Goal: Transaction & Acquisition: Purchase product/service

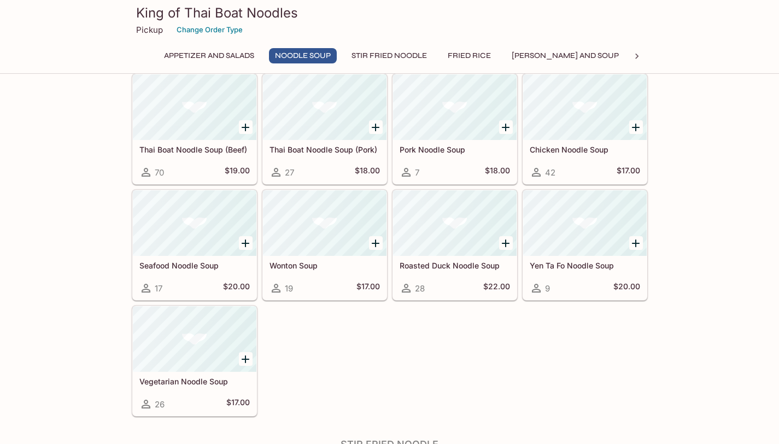
scroll to position [437, 0]
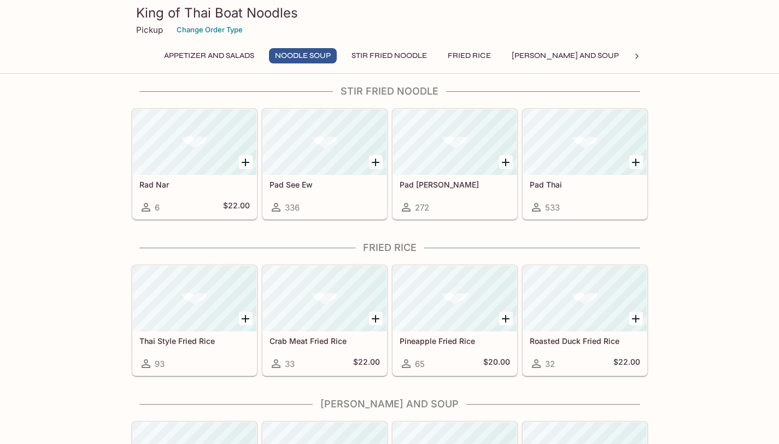
scroll to position [787, 0]
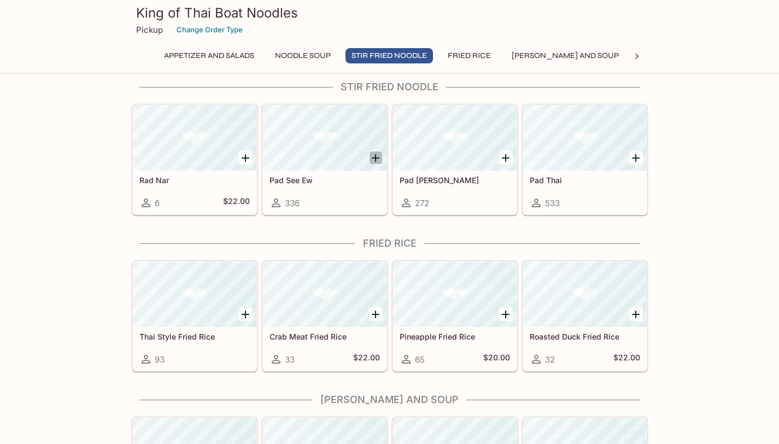
click at [378, 158] on icon "Add Pad See Ew" at bounding box center [375, 157] width 13 height 13
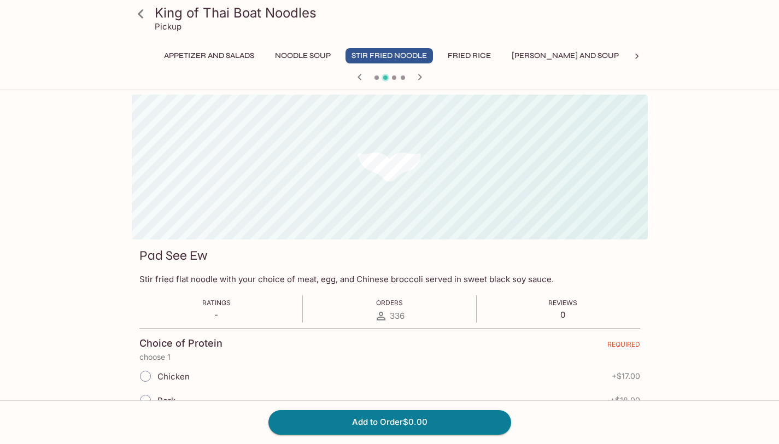
click at [758, 201] on div "King of Thai Boat Noodles Pickup Appetizer and Salads Noodle Soup Stir Fried No…" at bounding box center [389, 317] width 779 height 444
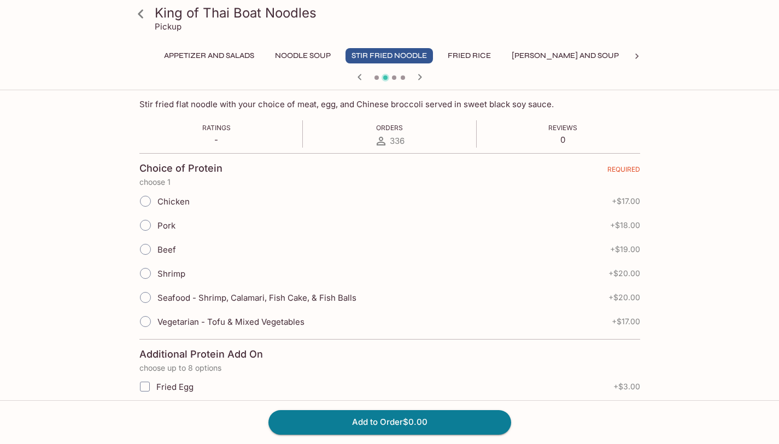
scroll to position [197, 0]
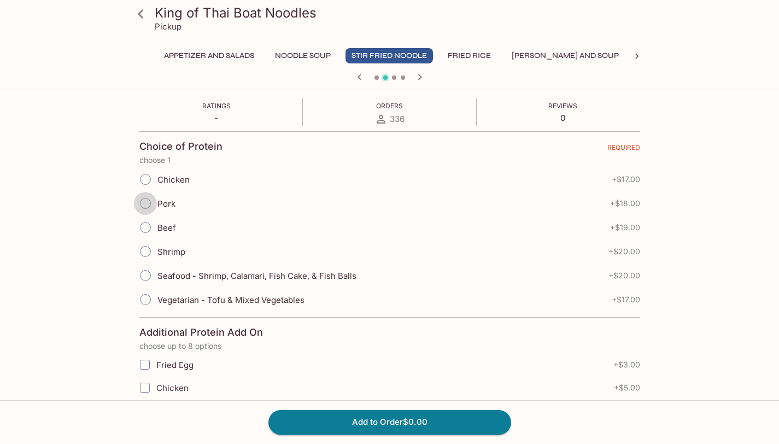
click at [147, 208] on input "Pork" at bounding box center [145, 203] width 23 height 23
radio input "true"
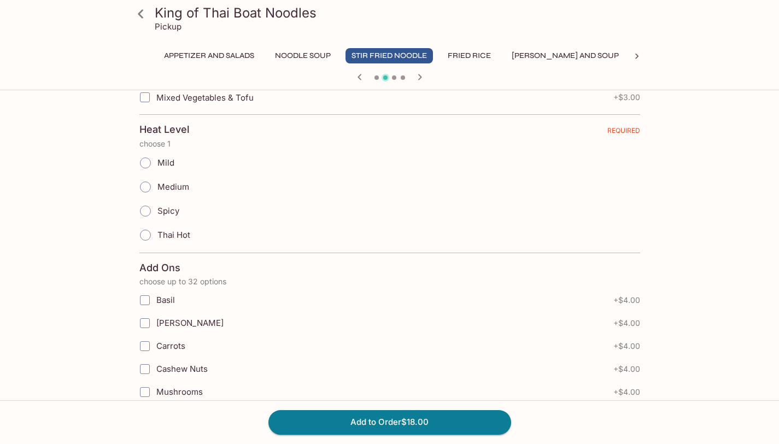
scroll to position [649, 0]
click at [146, 181] on input "Medium" at bounding box center [145, 185] width 23 height 23
radio input "true"
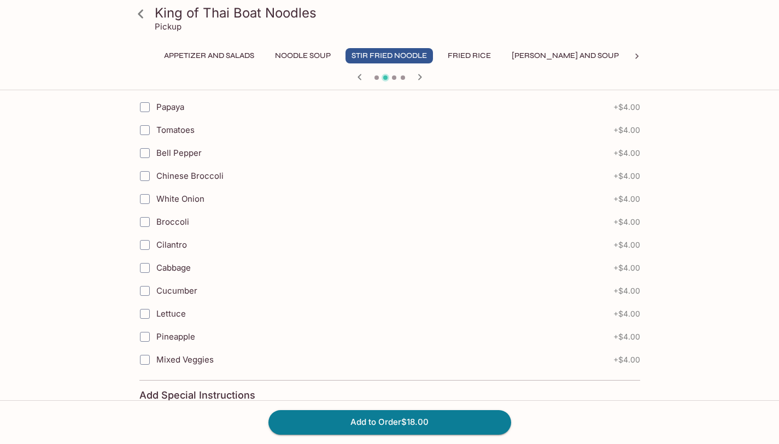
scroll to position [1095, 0]
radio input "true"
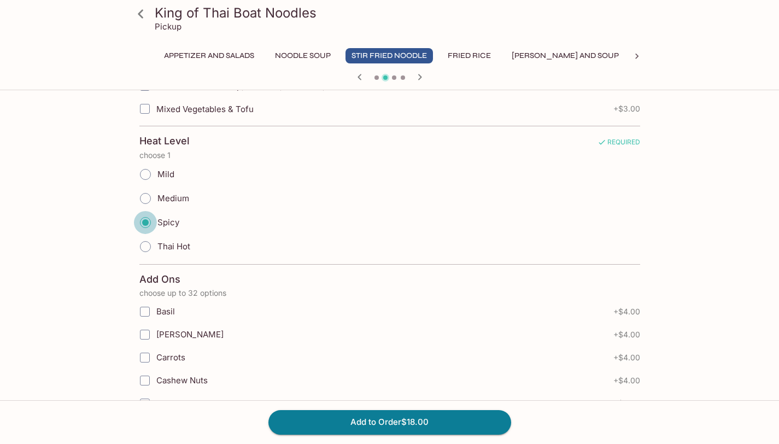
click at [134, 235] on input "Thai Hot" at bounding box center [145, 246] width 23 height 23
radio input "true"
click at [147, 198] on input "Medium" at bounding box center [145, 198] width 23 height 23
click at [142, 198] on input "Medium" at bounding box center [145, 198] width 23 height 23
click at [148, 200] on input "Medium" at bounding box center [145, 198] width 23 height 23
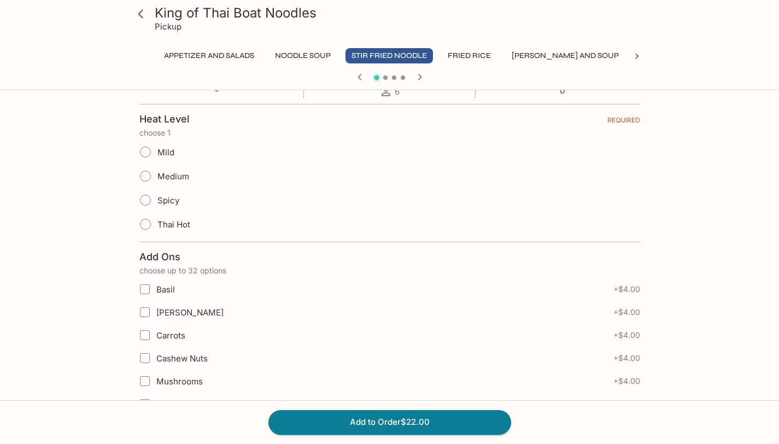
scroll to position [216, 0]
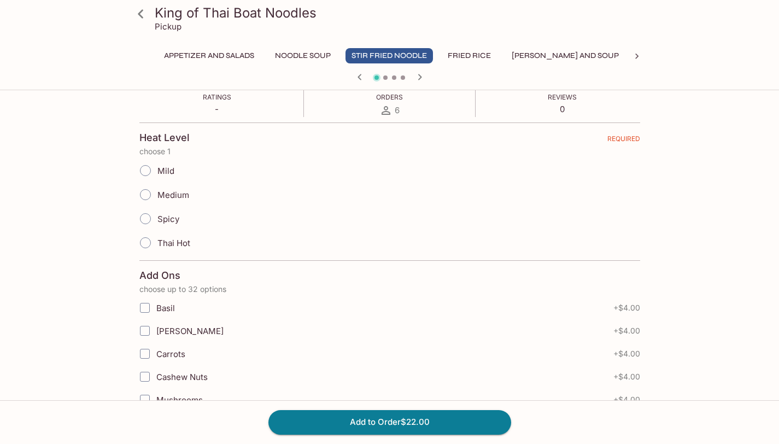
click at [147, 195] on input "Medium" at bounding box center [145, 194] width 23 height 23
radio input "true"
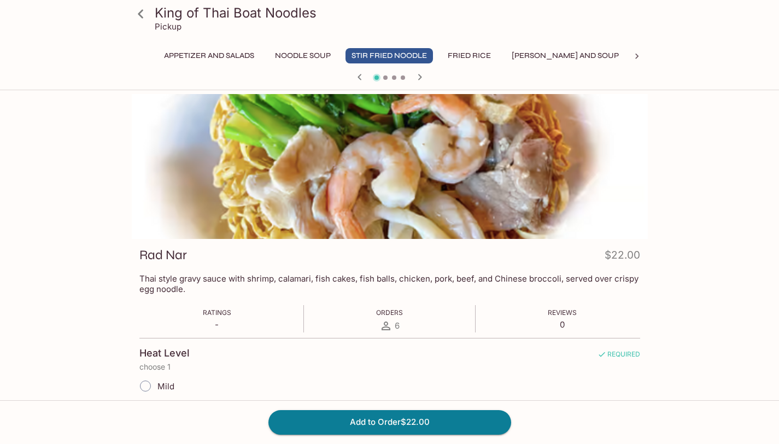
scroll to position [0, 0]
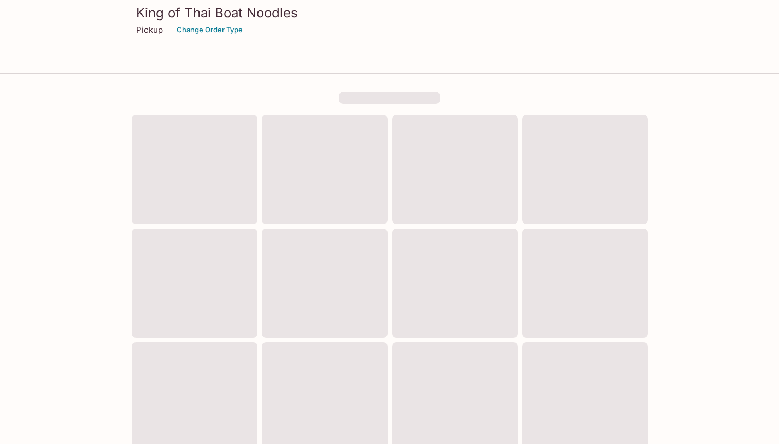
scroll to position [349, 0]
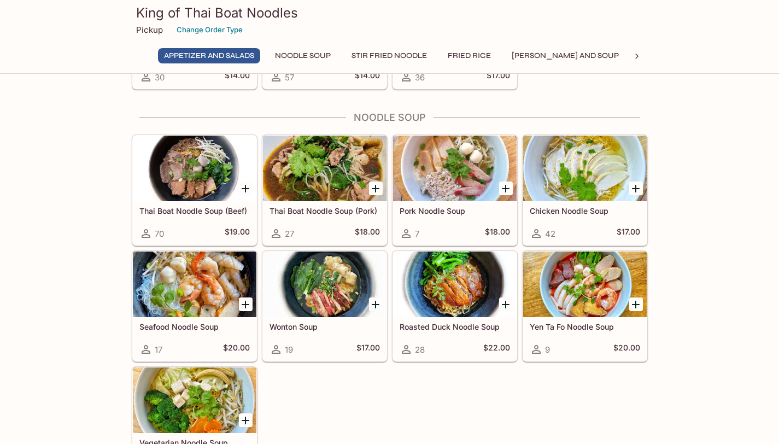
scroll to position [371, 0]
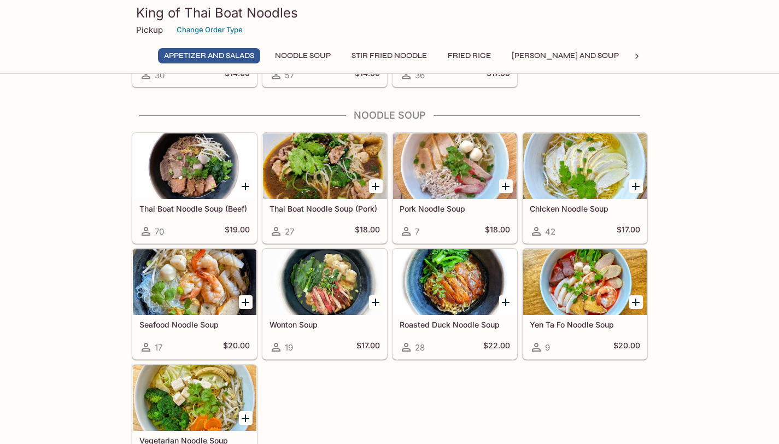
click at [394, 406] on div "Thai Boat Noodle Soup (Beef) 70 $19.00 Thai Boat Noodle Soup (Pork) 27 $18.00 P…" at bounding box center [387, 302] width 520 height 348
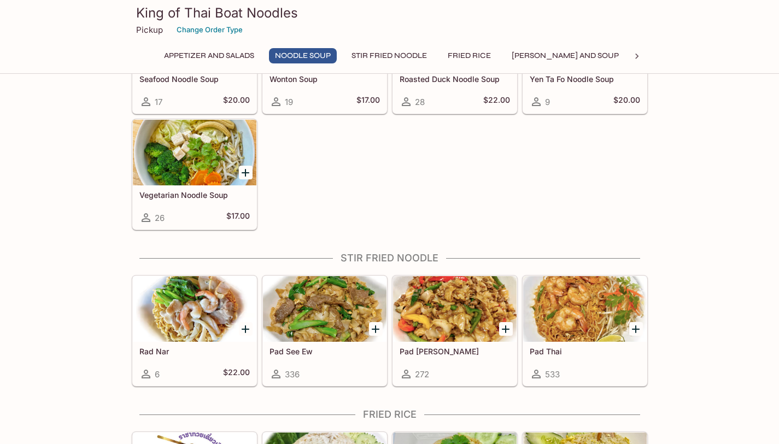
scroll to position [633, 0]
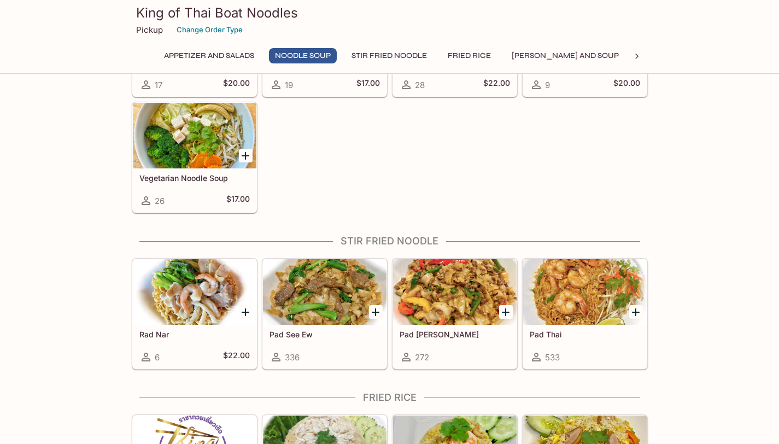
click at [451, 307] on div at bounding box center [455, 292] width 124 height 66
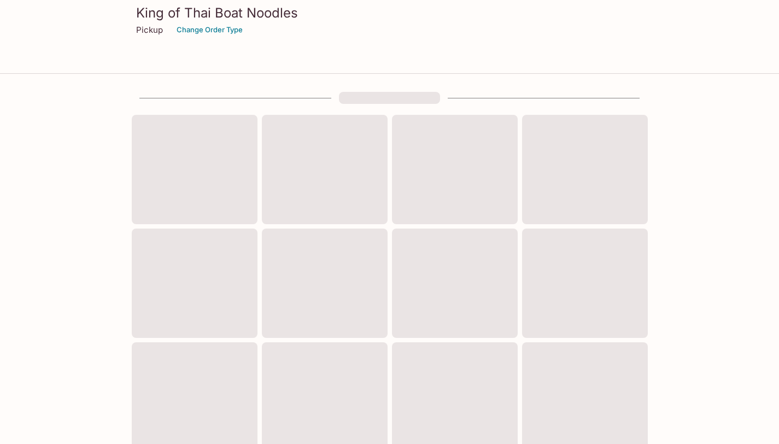
scroll to position [349, 0]
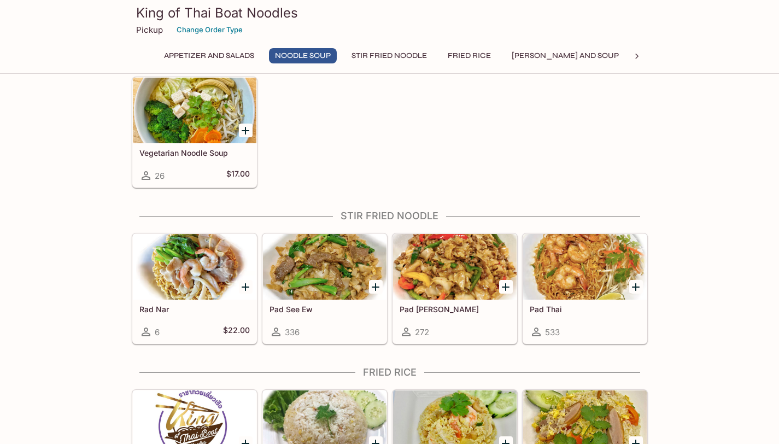
scroll to position [663, 0]
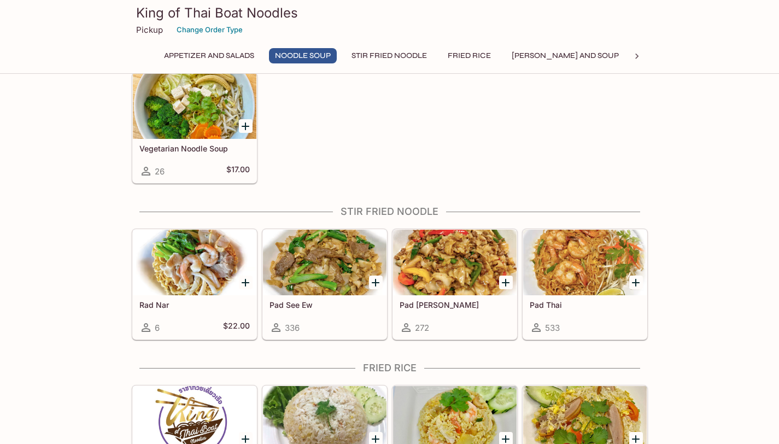
click at [505, 288] on icon "Add Pad Kee Mao" at bounding box center [505, 282] width 13 height 13
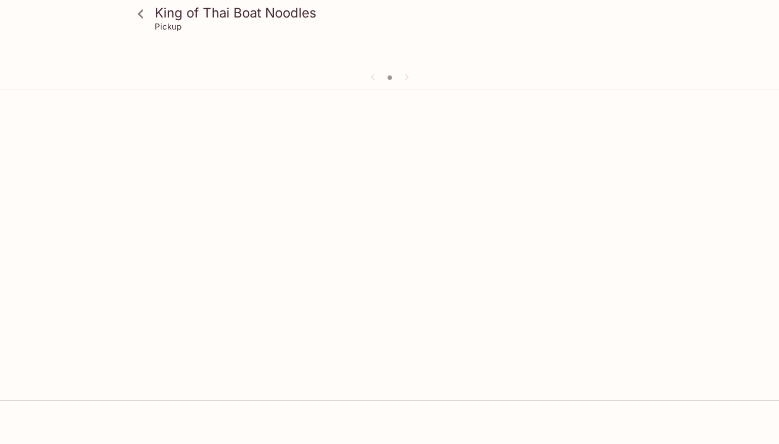
click at [145, 15] on icon at bounding box center [140, 13] width 19 height 19
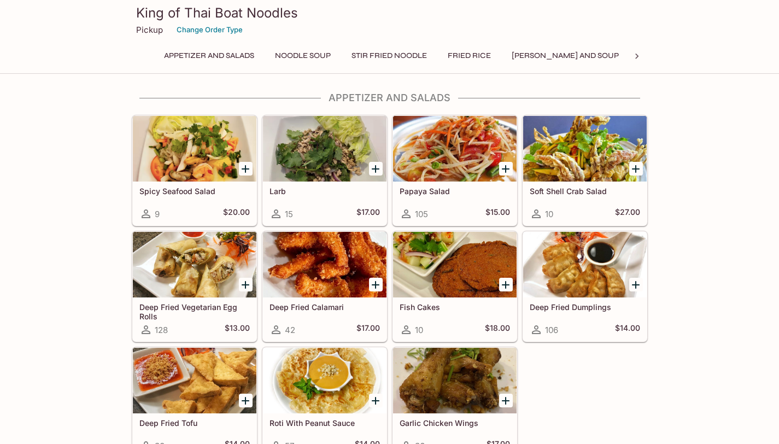
click at [563, 374] on div "Spicy Seafood Salad 9 $20.00 Larb 15 $17.00 Papaya Salad 105 $15.00 Soft Shell …" at bounding box center [387, 284] width 520 height 348
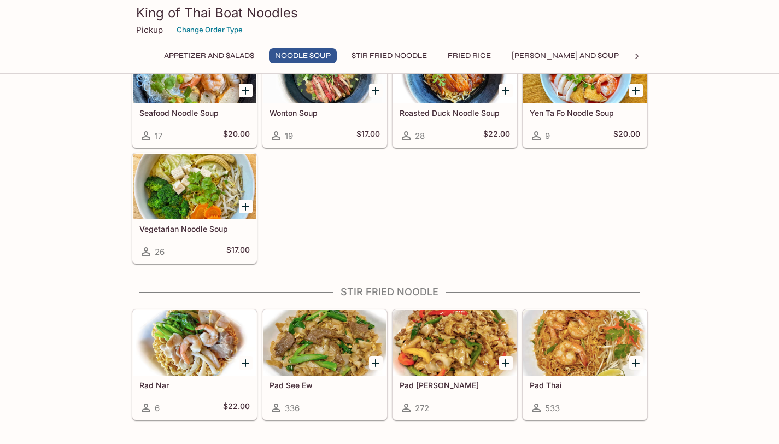
scroll to position [680, 0]
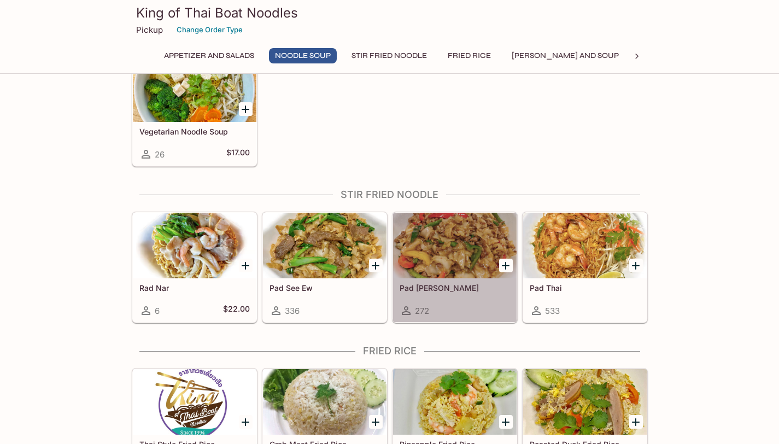
click at [456, 280] on div "Pad [PERSON_NAME] 272" at bounding box center [455, 300] width 124 height 44
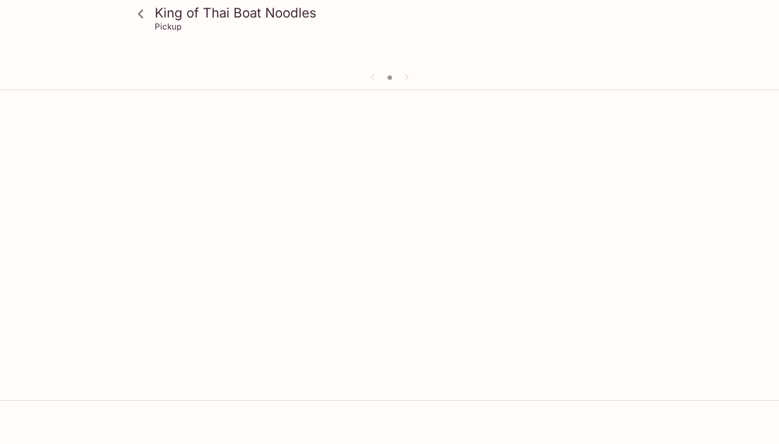
drag, startPoint x: 740, startPoint y: 106, endPoint x: 725, endPoint y: 104, distance: 14.9
click at [740, 106] on div "King of Thai Boat Noodles Pickup" at bounding box center [389, 317] width 779 height 444
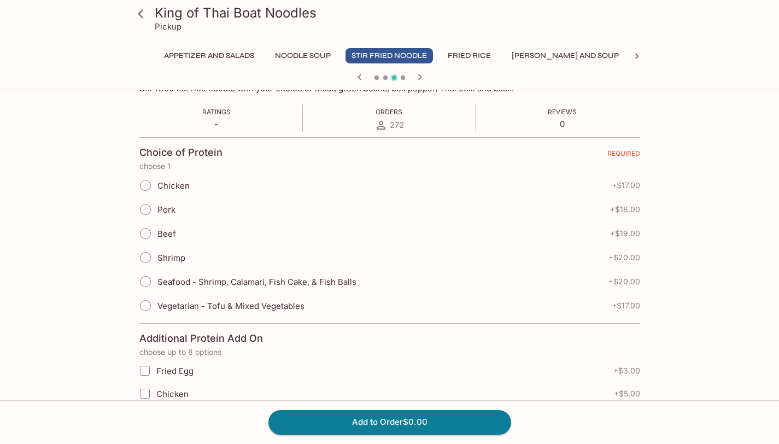
scroll to position [202, 0]
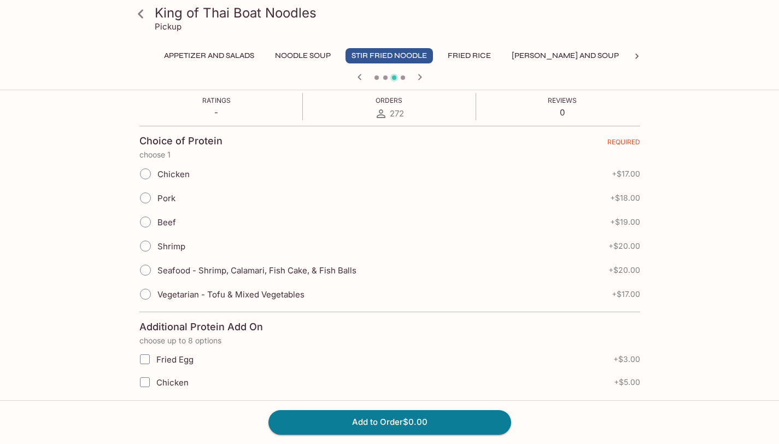
click at [146, 197] on input "Pork" at bounding box center [145, 197] width 23 height 23
radio input "true"
click at [344, 419] on button "Add to Order $18.00" at bounding box center [389, 422] width 243 height 24
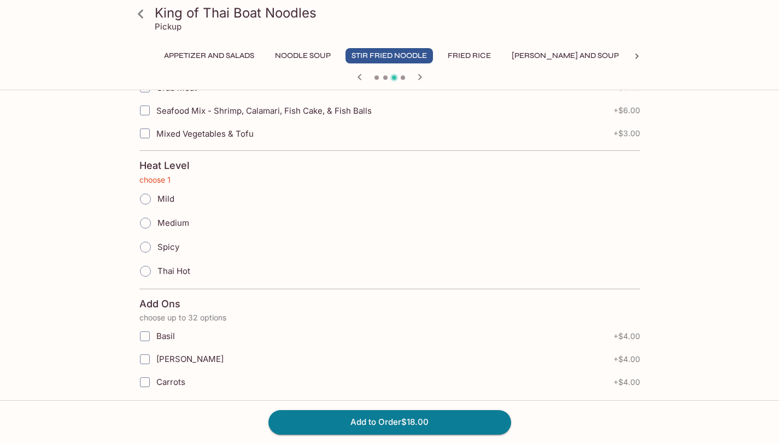
scroll to position [613, 0]
click at [143, 219] on input "Medium" at bounding box center [145, 221] width 23 height 23
radio input "true"
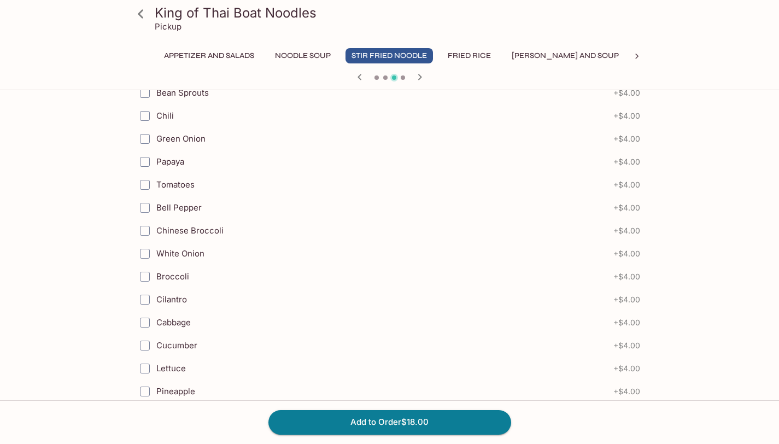
scroll to position [1080, 0]
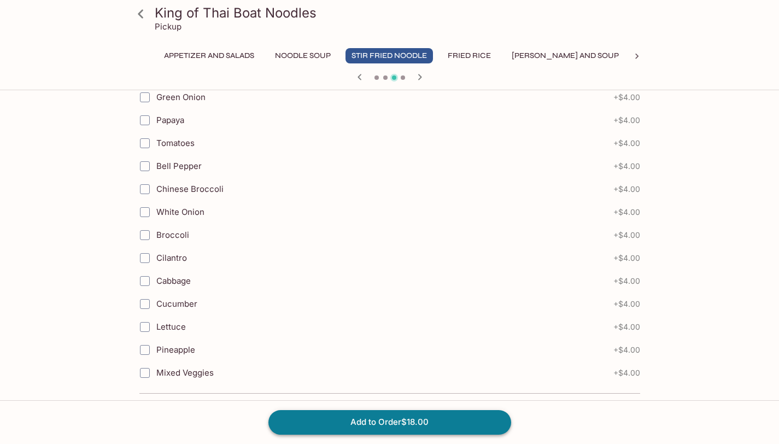
click at [367, 426] on button "Add to Order $18.00" at bounding box center [389, 422] width 243 height 24
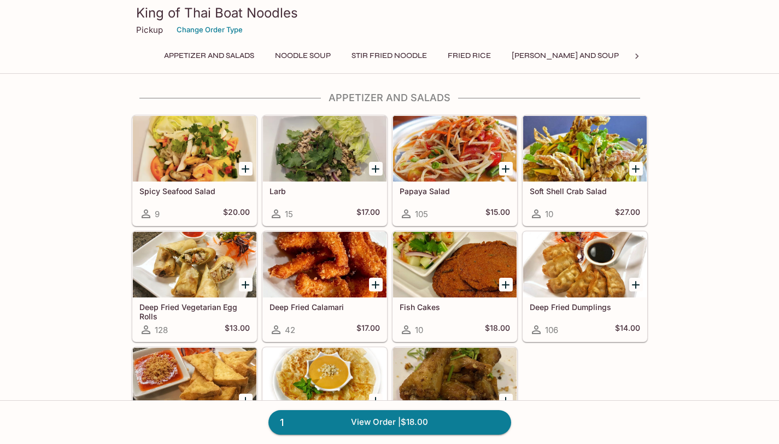
click at [475, 60] on button "Fried Rice" at bounding box center [469, 55] width 55 height 15
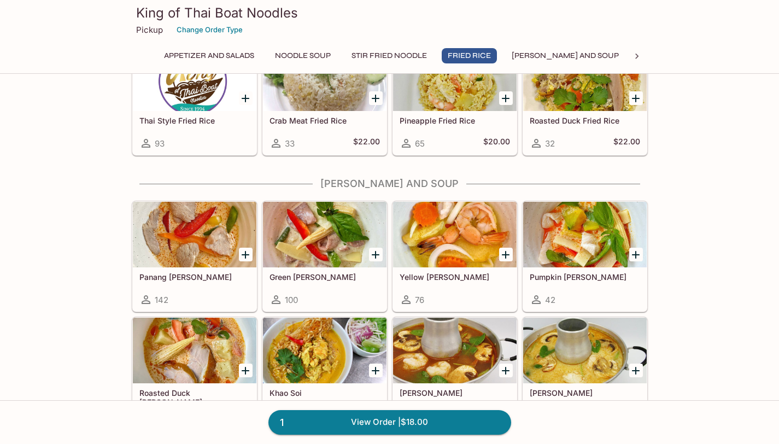
scroll to position [978, 0]
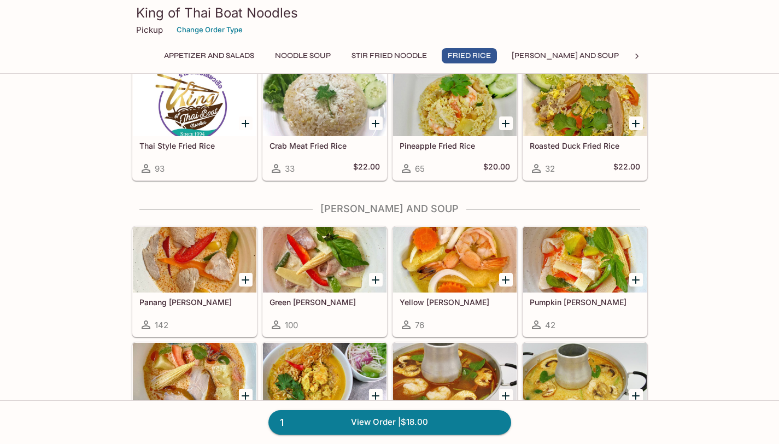
click at [637, 55] on icon at bounding box center [636, 56] width 3 height 5
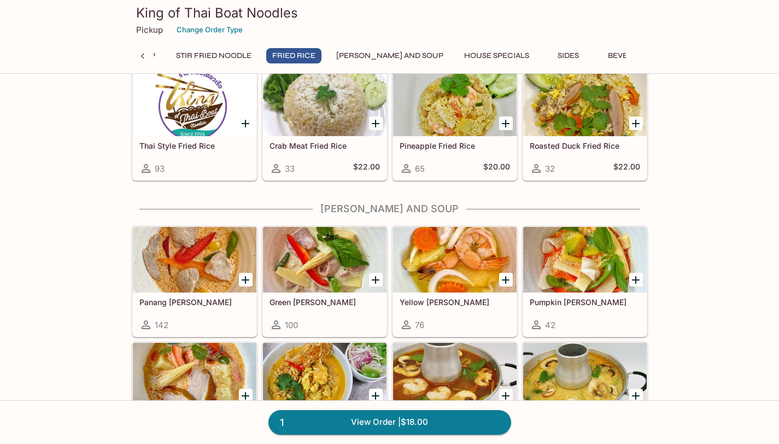
click at [611, 55] on button "Beverages" at bounding box center [630, 55] width 57 height 15
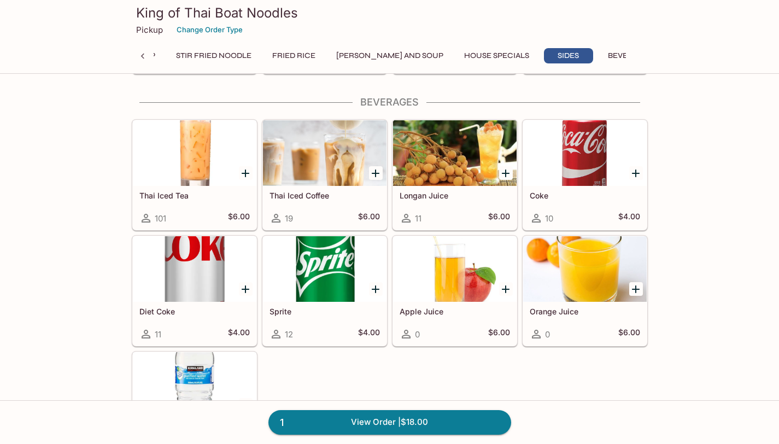
scroll to position [1789, 0]
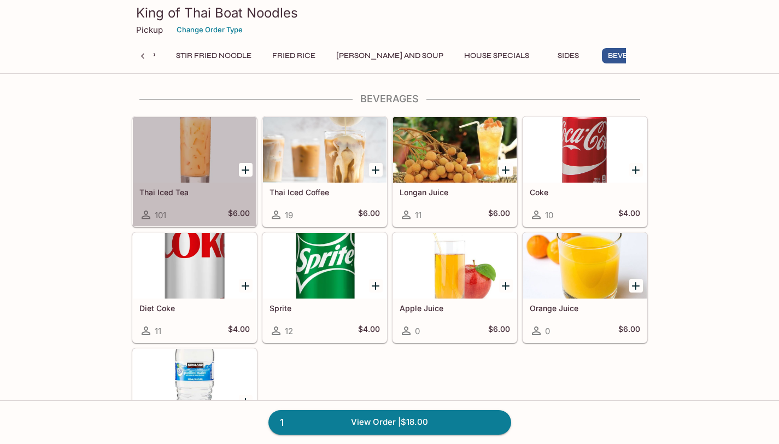
click at [201, 159] on div at bounding box center [195, 150] width 124 height 66
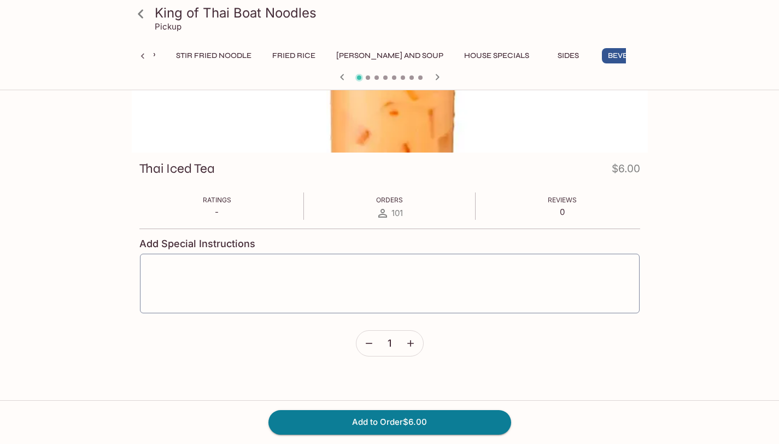
scroll to position [95, 0]
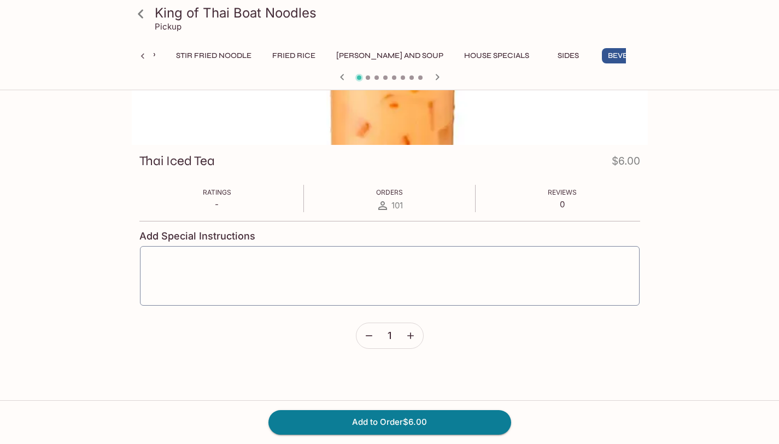
click at [413, 336] on icon "button" at bounding box center [410, 335] width 7 height 7
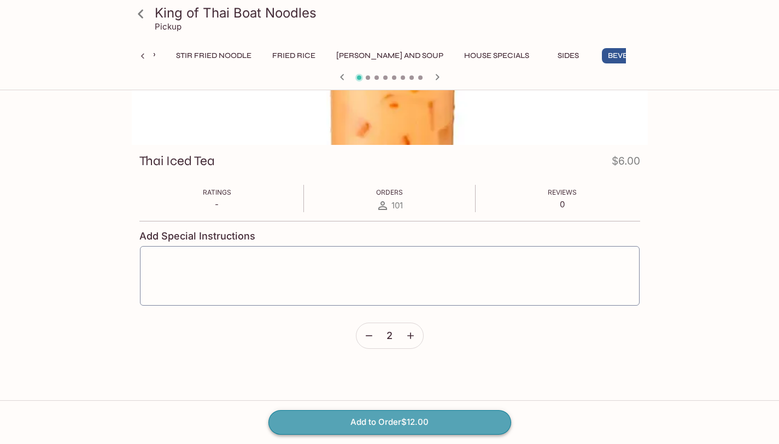
click at [382, 423] on button "Add to Order $12.00" at bounding box center [389, 422] width 243 height 24
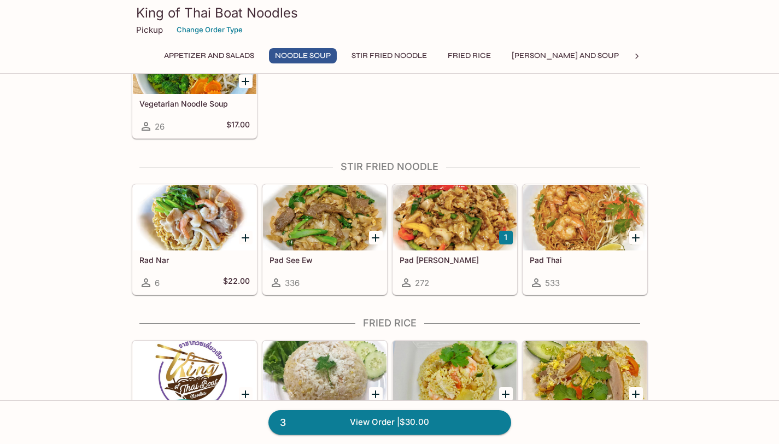
scroll to position [727, 0]
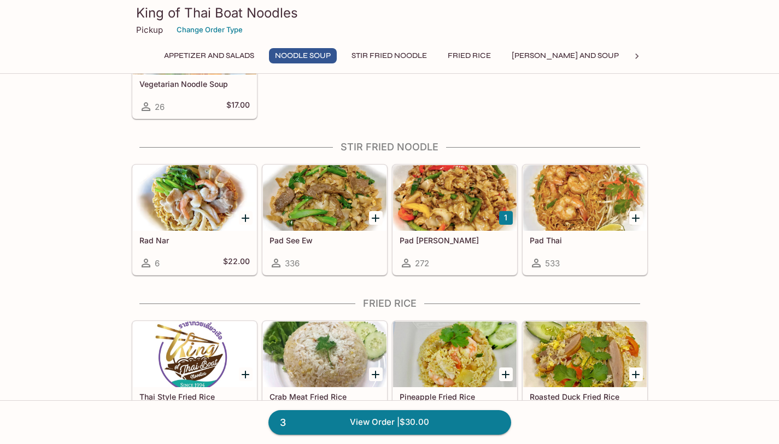
click at [597, 198] on div at bounding box center [585, 198] width 124 height 66
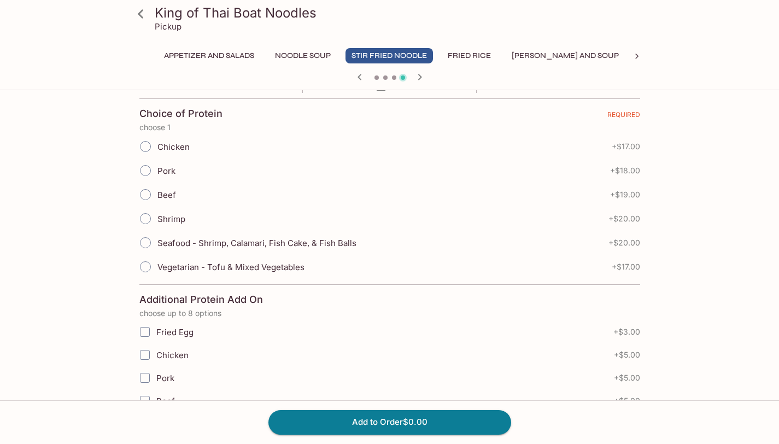
scroll to position [233, 0]
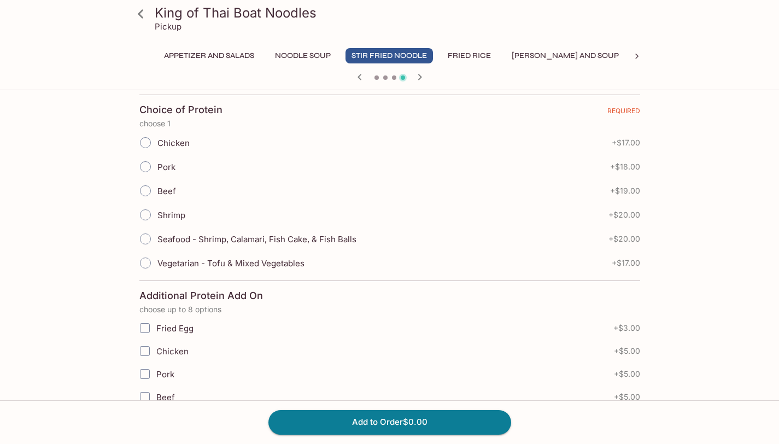
click at [144, 144] on input "Chicken" at bounding box center [145, 142] width 23 height 23
radio input "true"
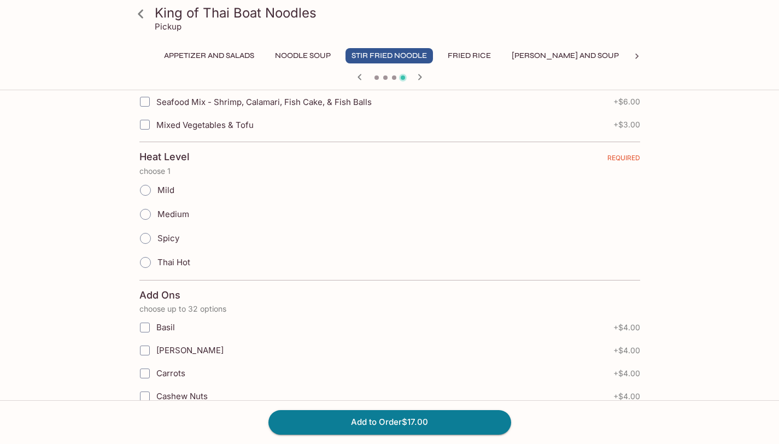
scroll to position [623, 0]
click at [141, 186] on input "Mild" at bounding box center [145, 188] width 23 height 23
click at [143, 190] on input "Mild" at bounding box center [145, 188] width 23 height 23
radio input "true"
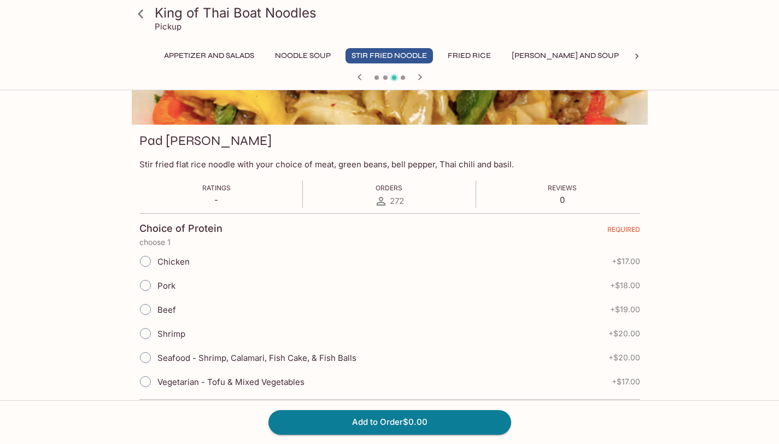
scroll to position [114, 0]
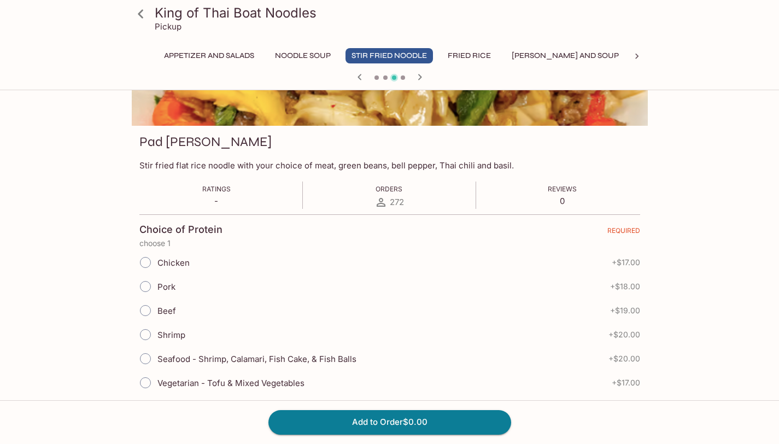
click at [147, 261] on input "Chicken" at bounding box center [145, 262] width 23 height 23
radio input "true"
click at [373, 427] on button "Add to Order $17.00" at bounding box center [389, 422] width 243 height 24
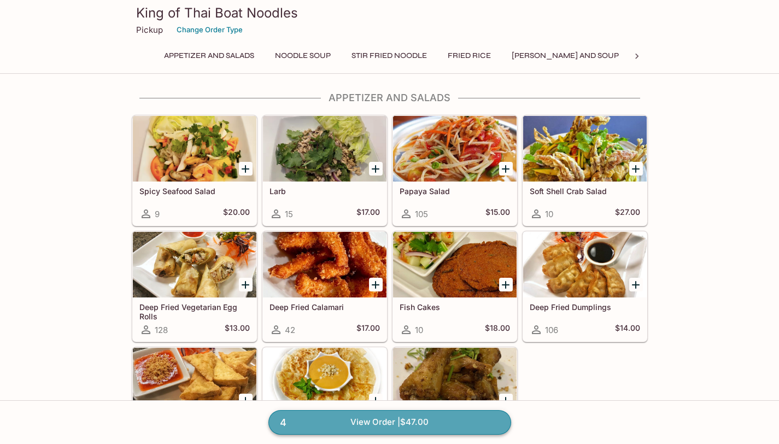
click at [373, 420] on link "4 View Order | $47.00" at bounding box center [389, 422] width 243 height 24
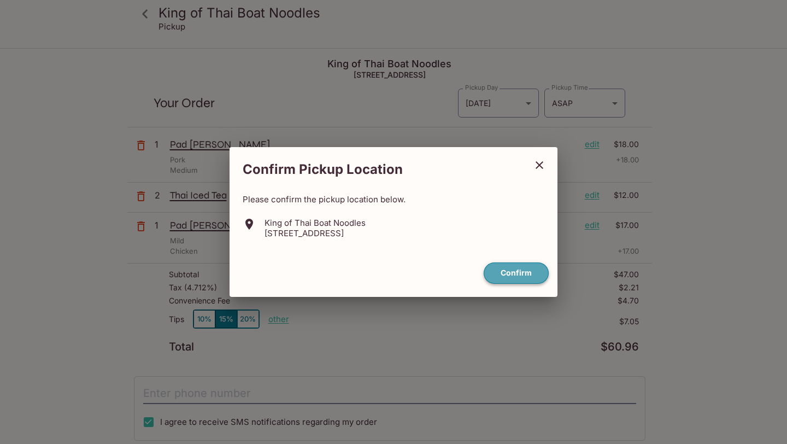
click at [523, 275] on button "Confirm" at bounding box center [516, 272] width 65 height 21
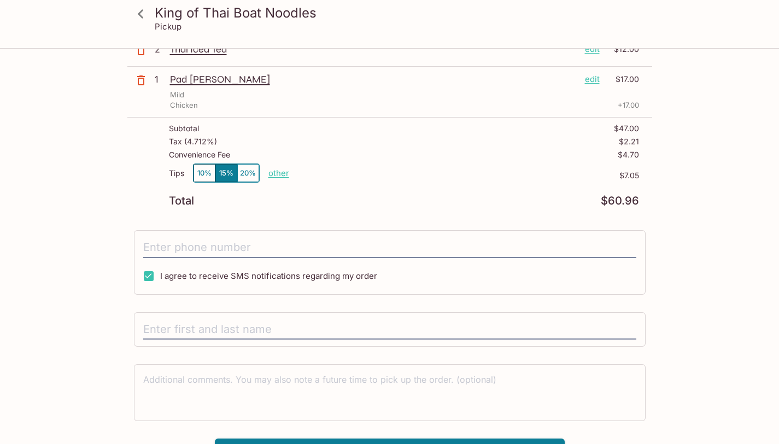
scroll to position [168, 0]
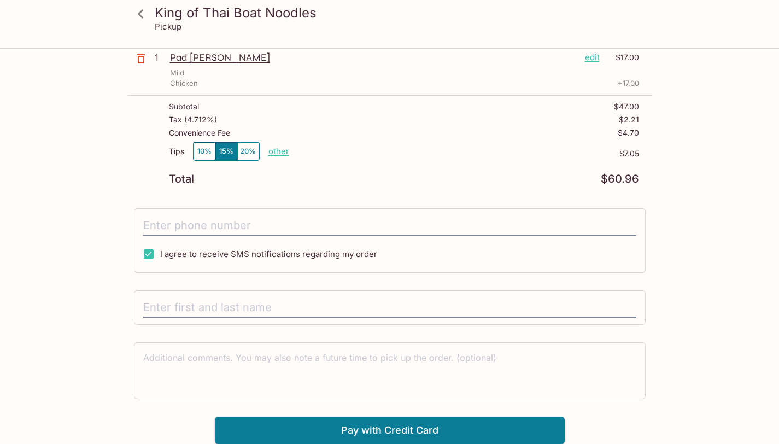
click at [370, 292] on div at bounding box center [390, 307] width 512 height 35
click at [335, 310] on input "text" at bounding box center [389, 307] width 493 height 21
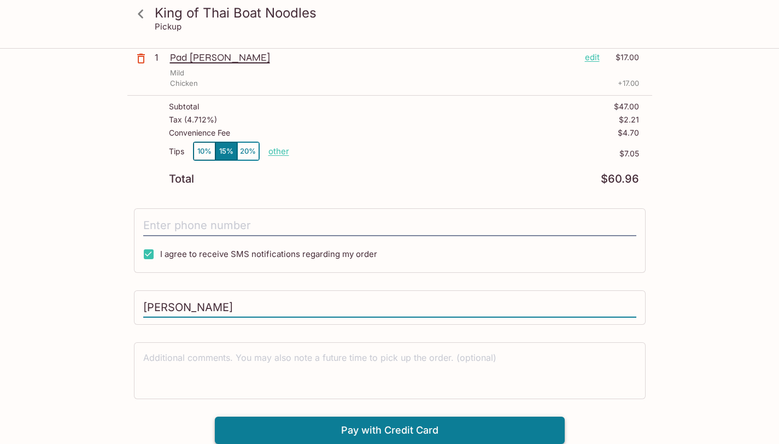
type input "[PERSON_NAME]"
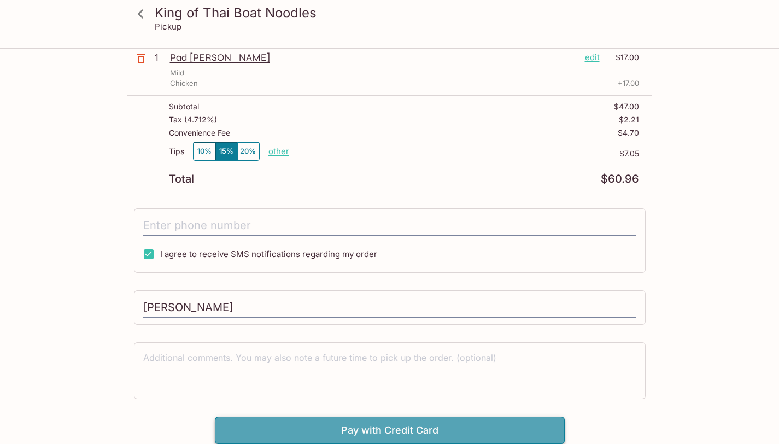
click at [367, 425] on button "Pay with Credit Card" at bounding box center [390, 430] width 350 height 27
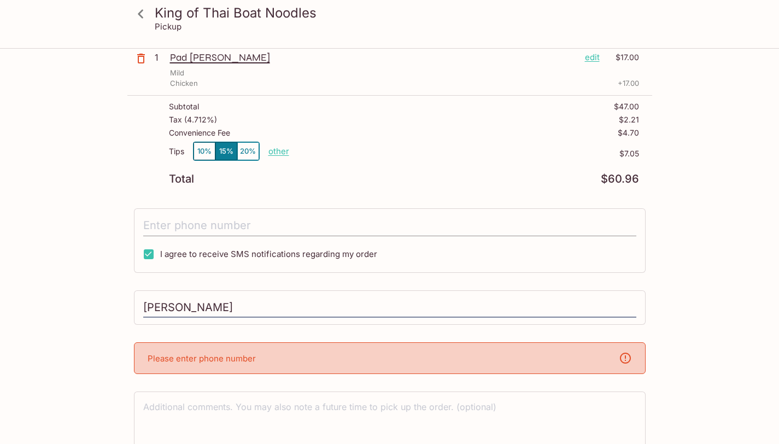
click at [260, 224] on input "tel" at bounding box center [389, 225] width 493 height 21
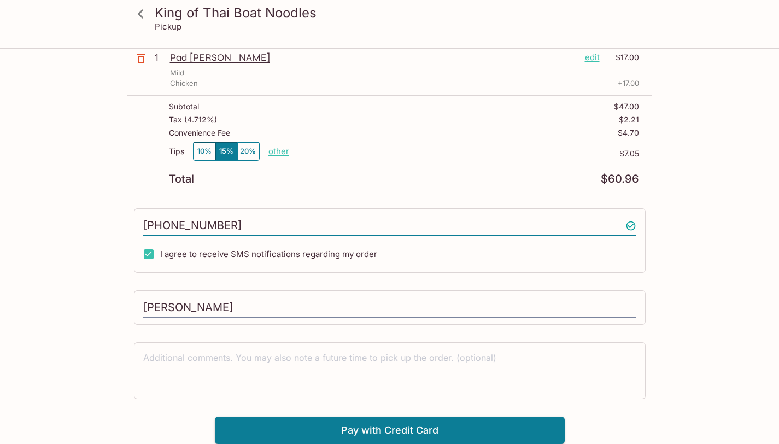
type input "[PHONE_NUMBER]"
click at [96, 324] on div "King of Thai Boat Noodles Pickup King of Thai Boat Noodles [STREET_ADDRESS] You…" at bounding box center [390, 162] width 700 height 563
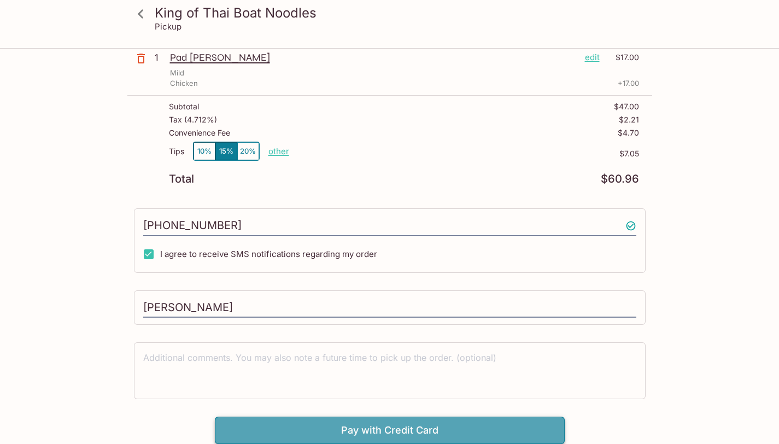
click at [452, 428] on button "Pay with Credit Card" at bounding box center [390, 430] width 350 height 27
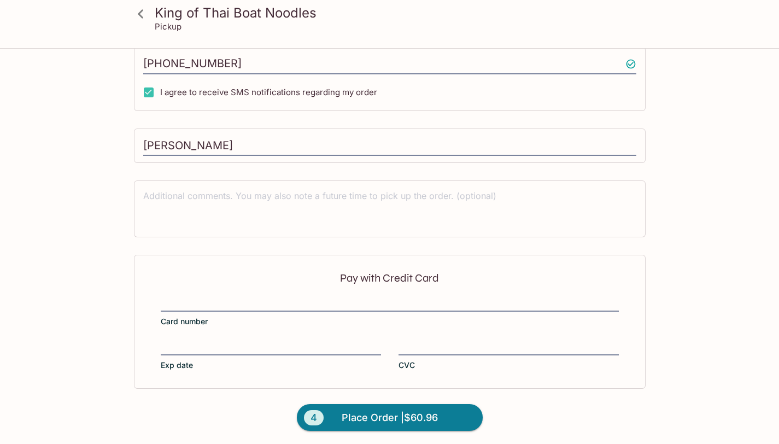
scroll to position [332, 0]
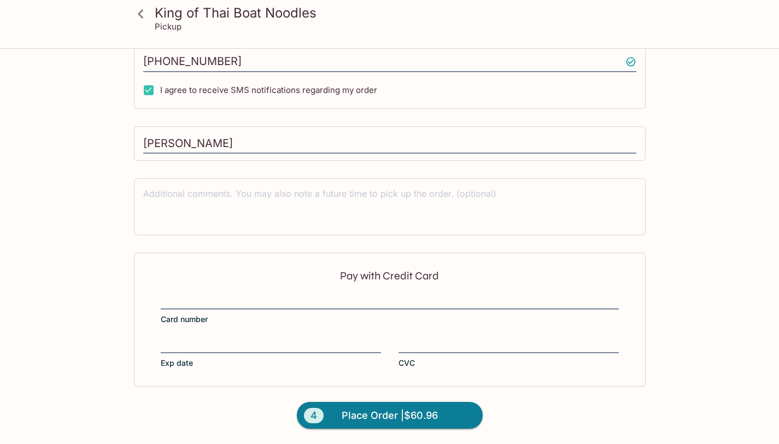
click at [719, 317] on div "King of Thai Boat Noodles Pickup King of Thai Boat Noodles [STREET_ADDRESS] You…" at bounding box center [390, 80] width 700 height 727
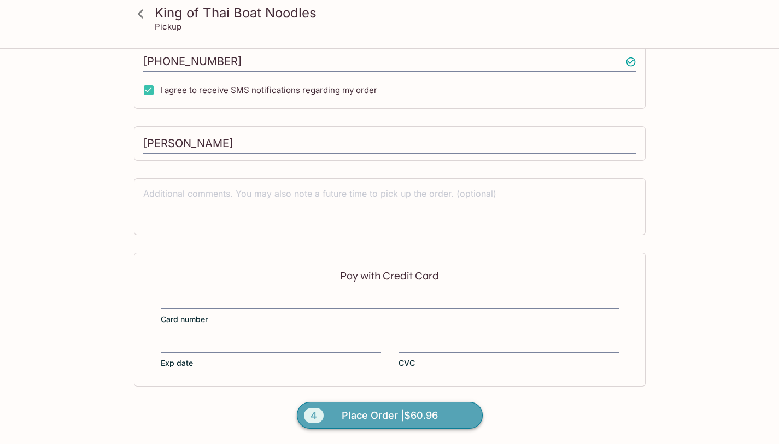
click at [464, 422] on button "4 Place Order | $60.96" at bounding box center [390, 415] width 186 height 27
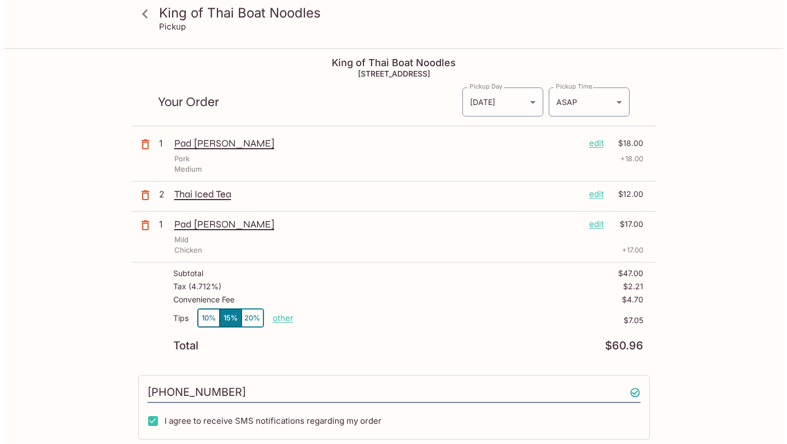
scroll to position [0, 0]
